Goal: Download file/media

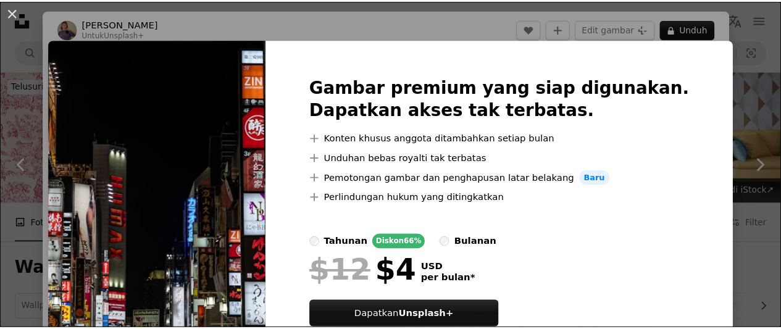
scroll to position [732, 0]
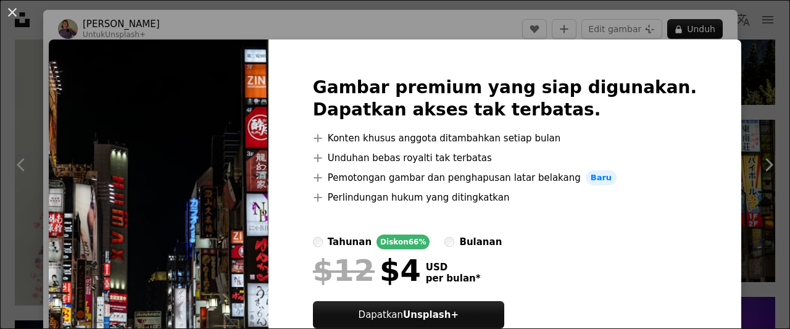
click at [742, 133] on div "An X shape Gambar premium yang siap digunakan. Dapatkan akses tak terbatas. A p…" at bounding box center [395, 164] width 790 height 329
click at [9, 8] on button "An X shape" at bounding box center [12, 12] width 15 height 15
click at [14, 11] on icon "Unsplash logo Beranda Unsplash" at bounding box center [22, 19] width 25 height 25
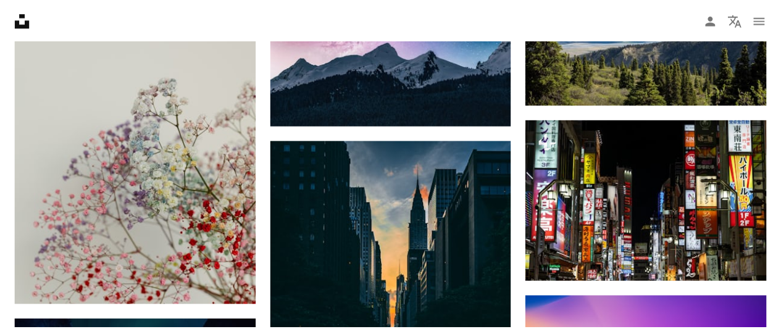
scroll to position [732, 0]
